Goal: Check status: Check status

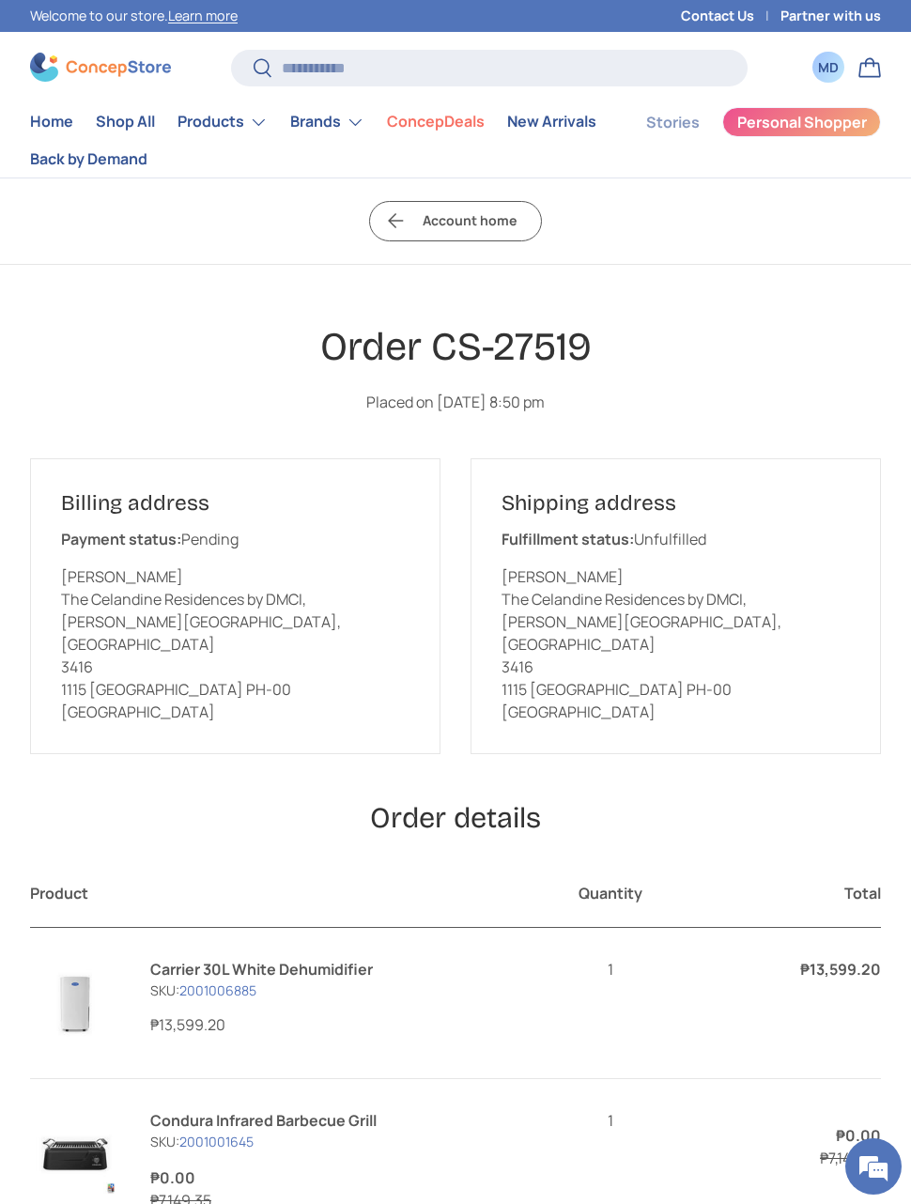
click at [873, 67] on link "Bag" at bounding box center [869, 67] width 41 height 41
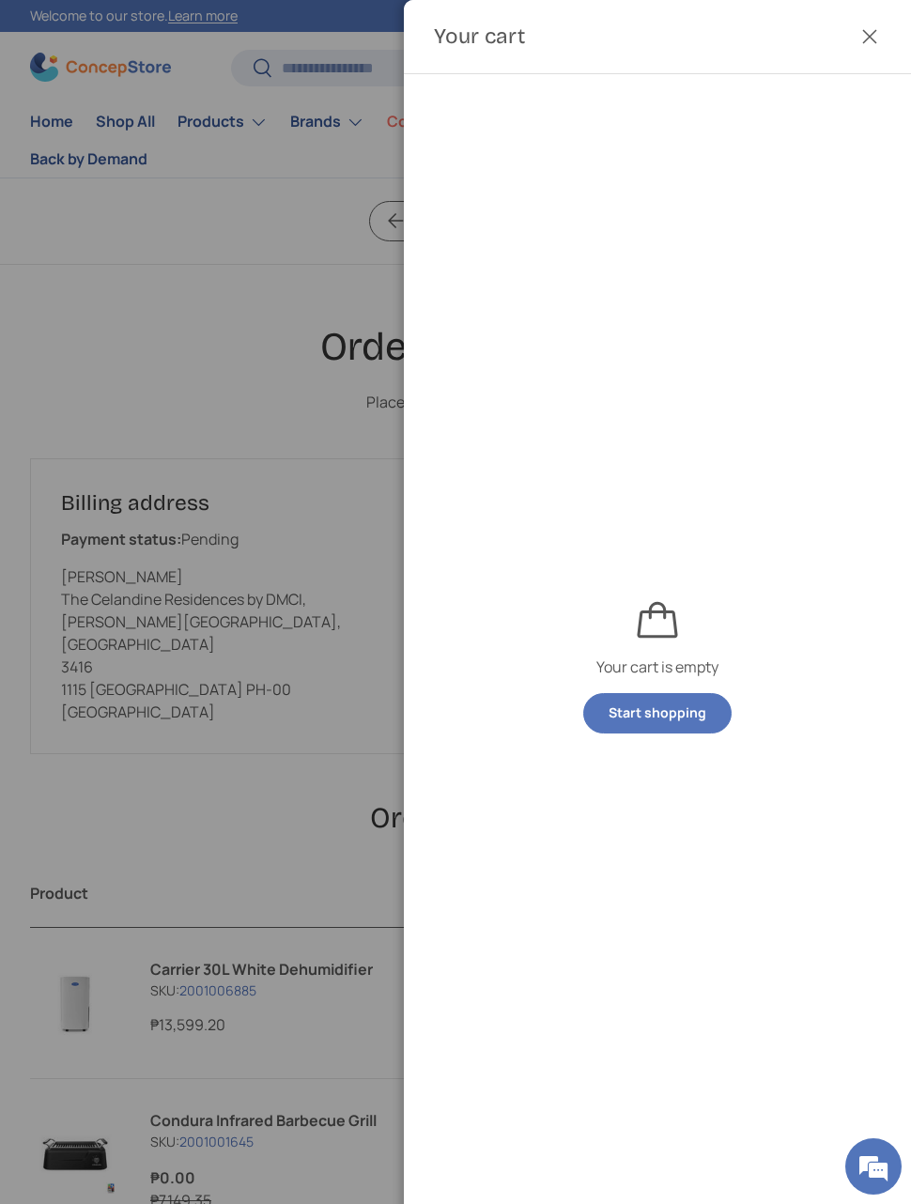
click at [179, 330] on div at bounding box center [455, 602] width 911 height 1204
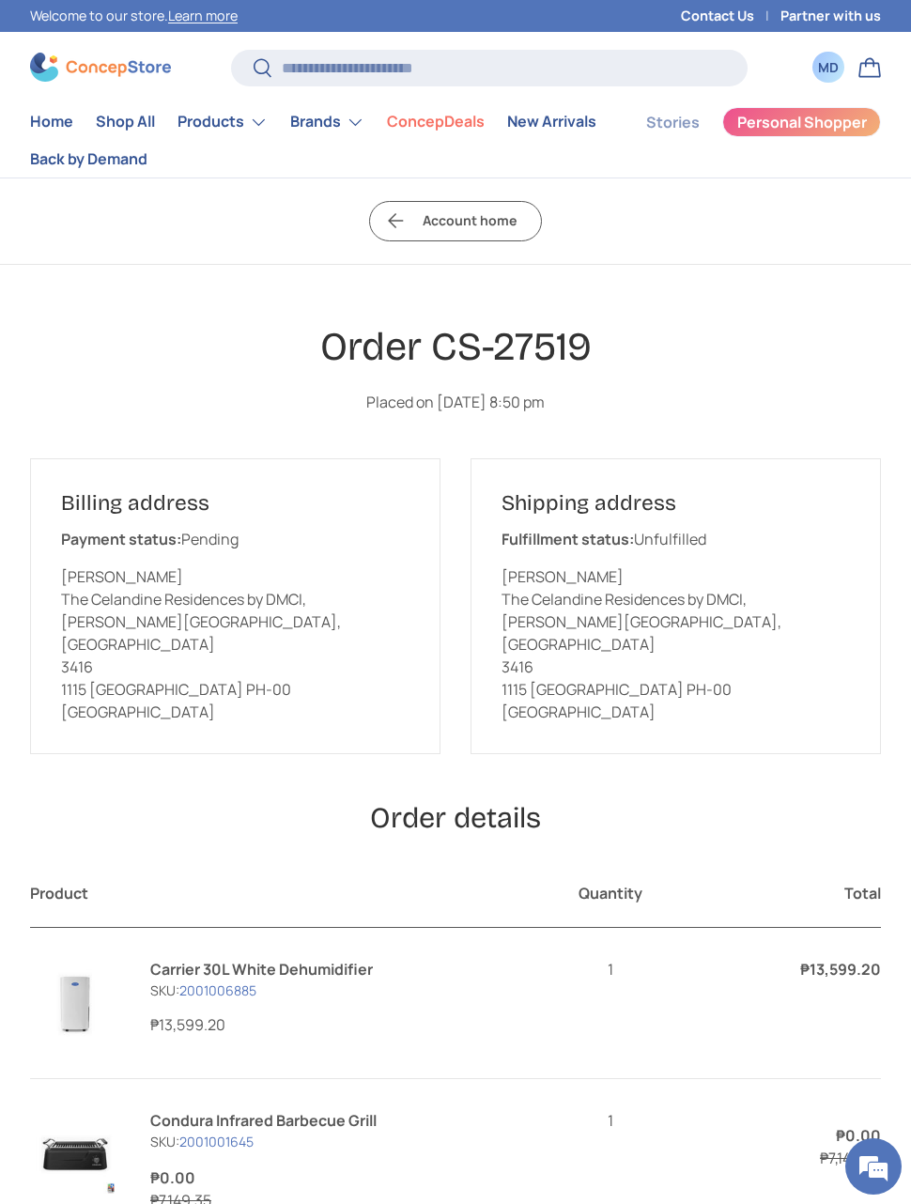
click at [822, 72] on div "MD" at bounding box center [828, 67] width 21 height 20
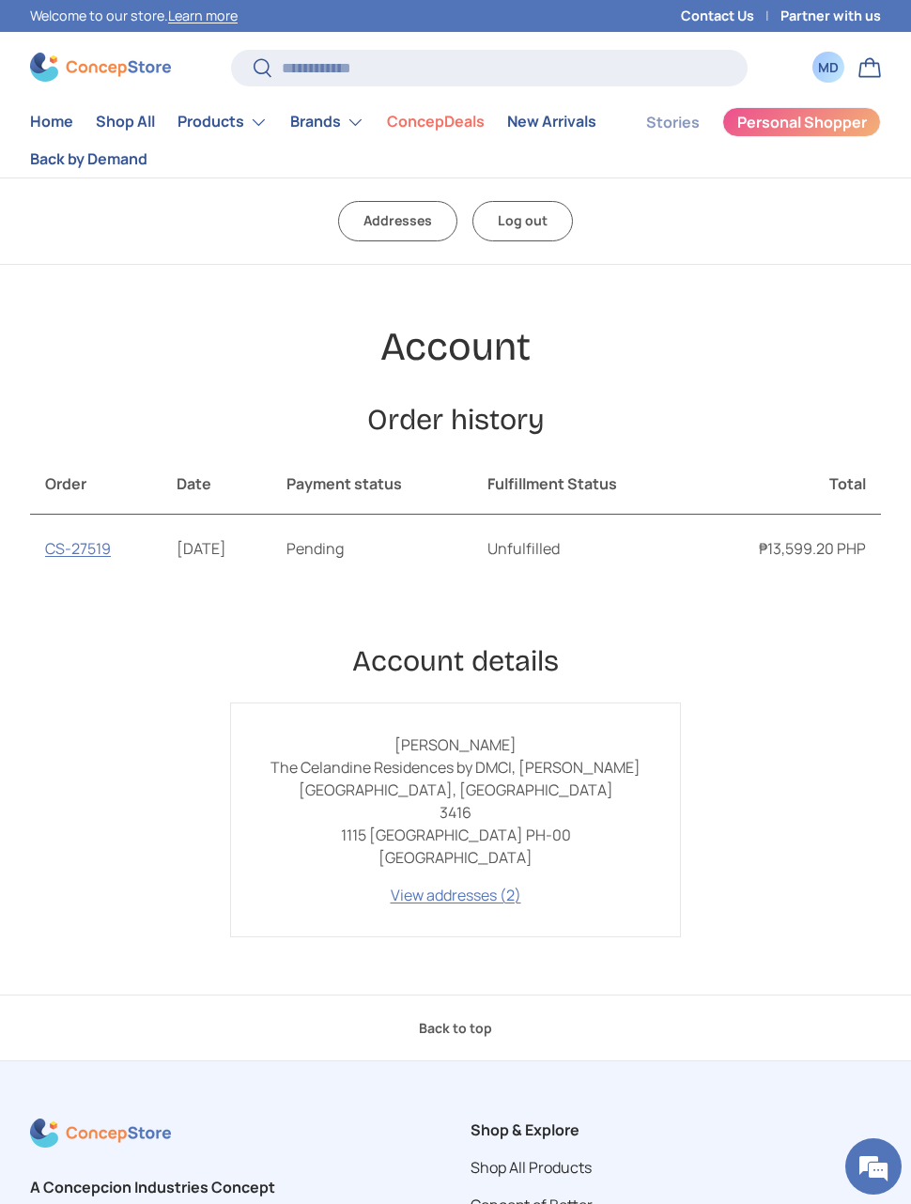
click at [90, 538] on link "CS-27519" at bounding box center [78, 548] width 66 height 21
